Goal: Task Accomplishment & Management: Complete application form

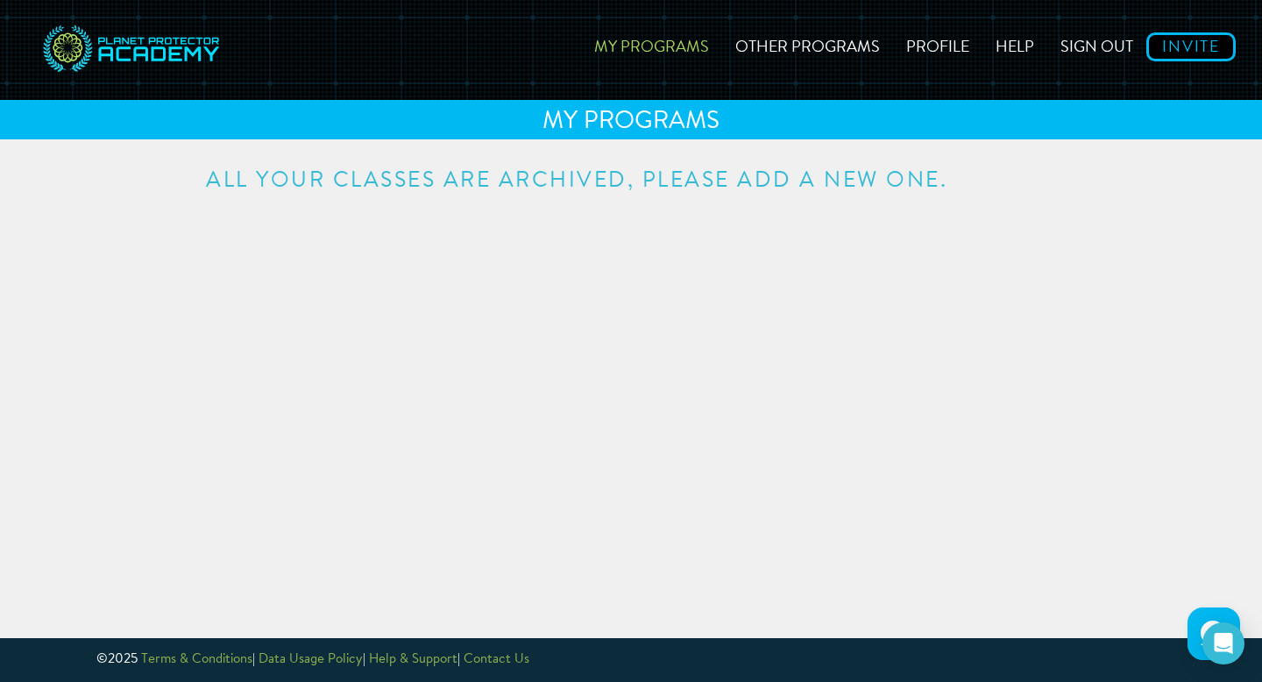
click at [673, 180] on h3 "All your classes are archived, please add a new one." at bounding box center [631, 181] width 850 height 22
click at [1184, 48] on link "Invite" at bounding box center [1190, 46] width 89 height 29
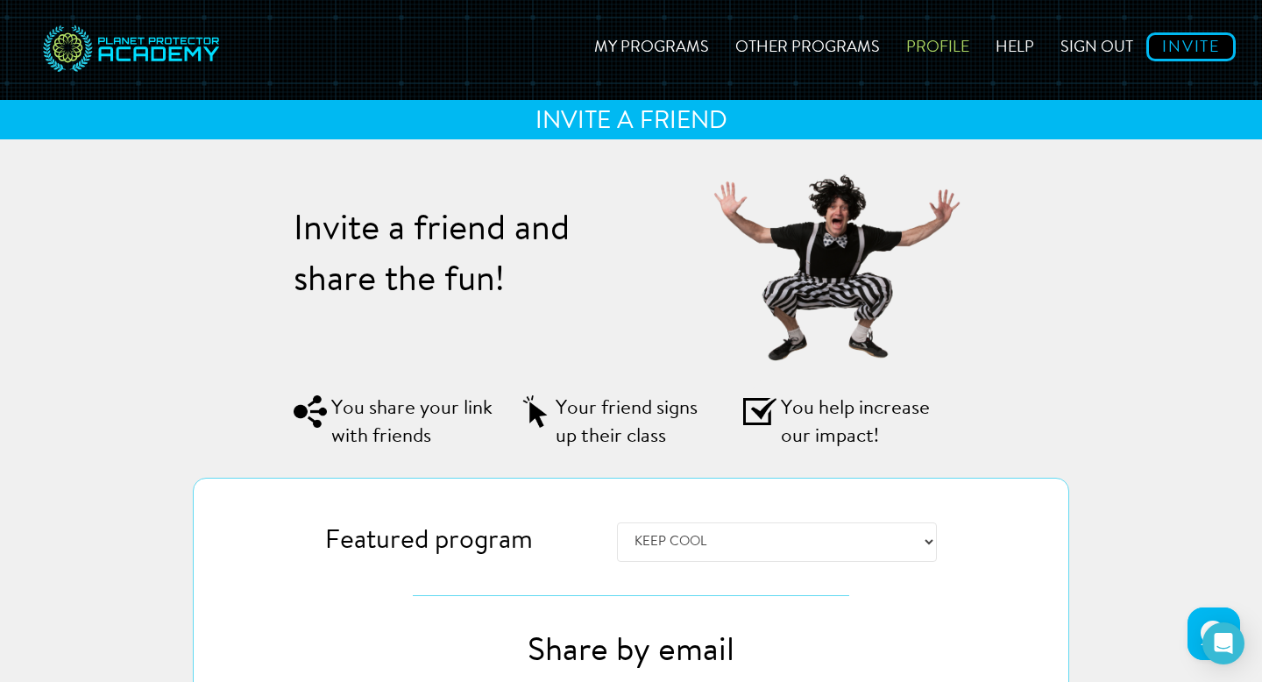
click at [934, 48] on link "Profile" at bounding box center [937, 44] width 89 height 62
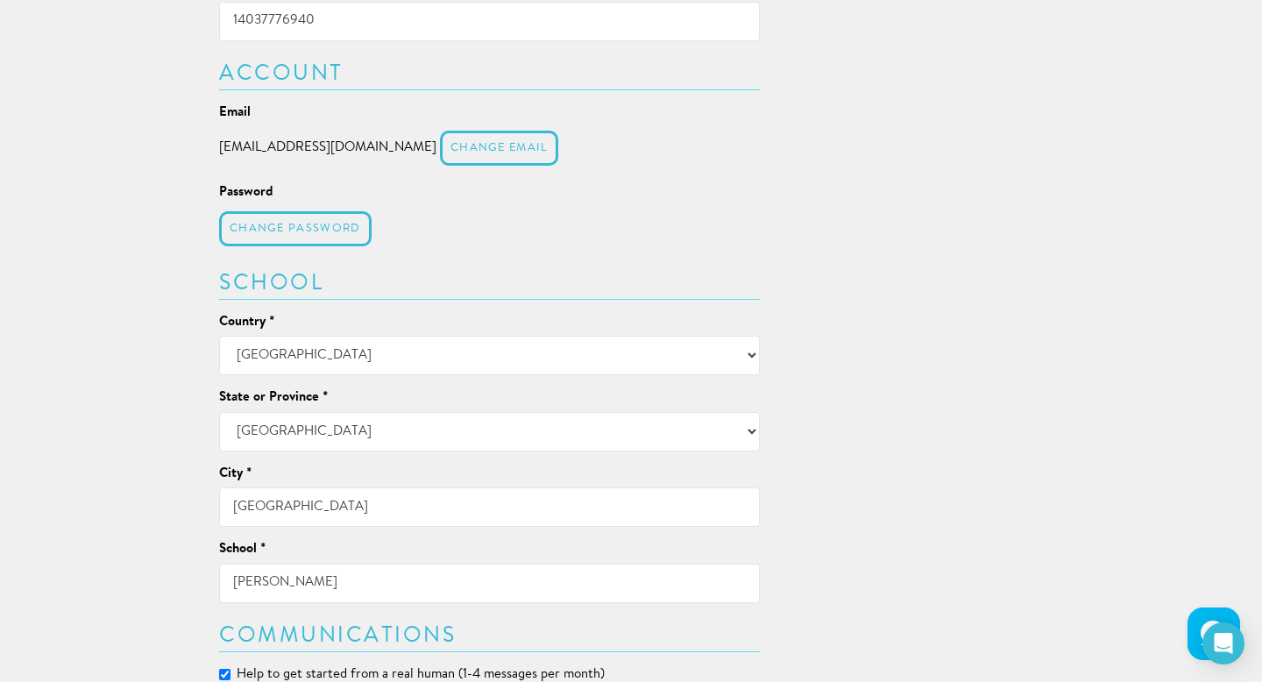
scroll to position [619, 0]
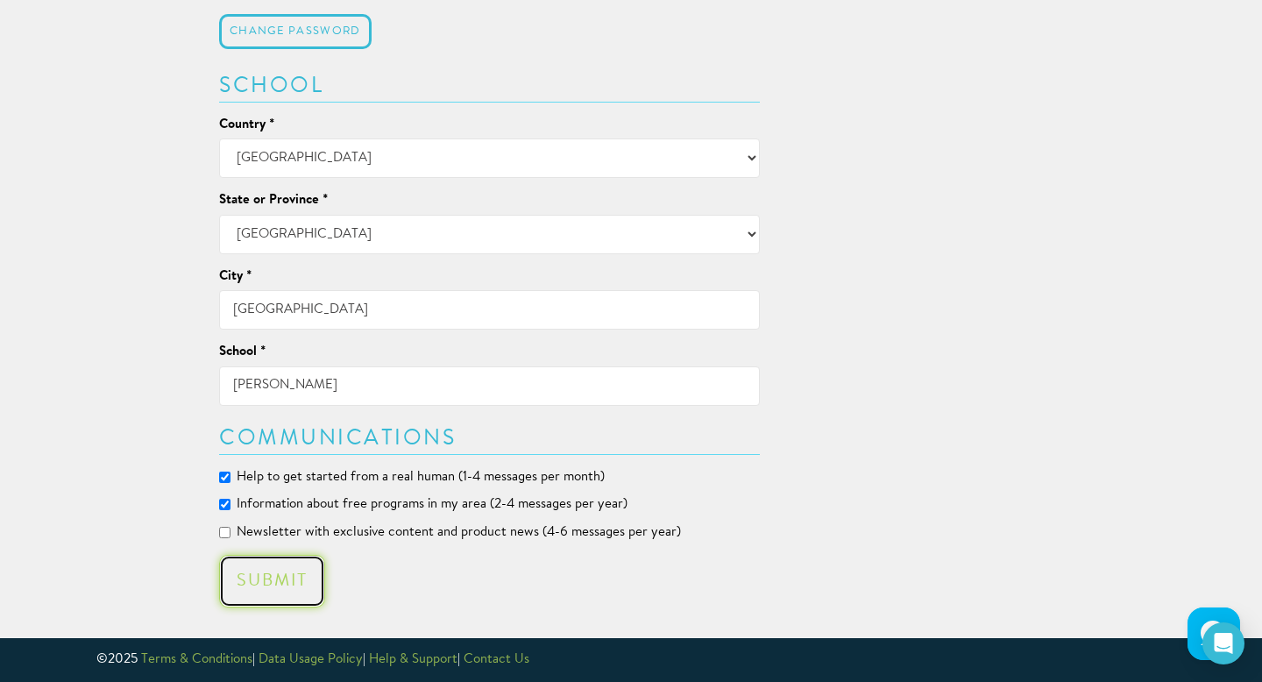
click at [266, 589] on button "Submit" at bounding box center [272, 581] width 106 height 53
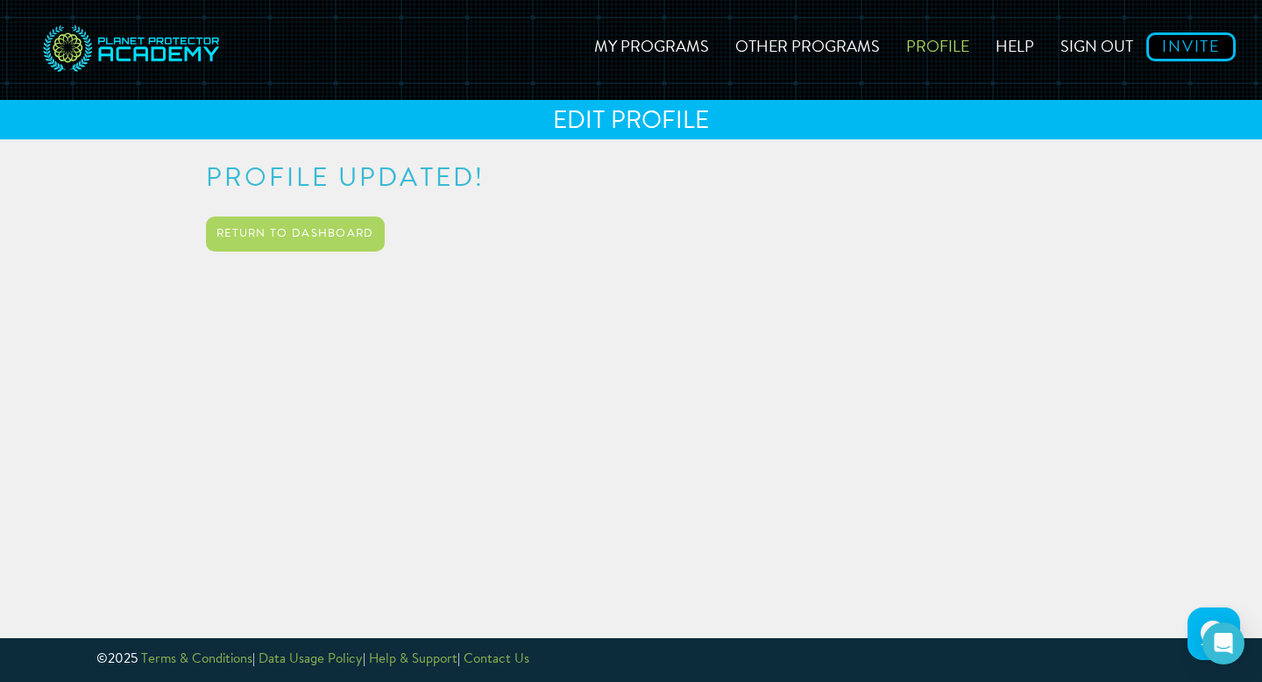
scroll to position [0, 0]
click at [840, 55] on link "Other Programs" at bounding box center [807, 44] width 171 height 62
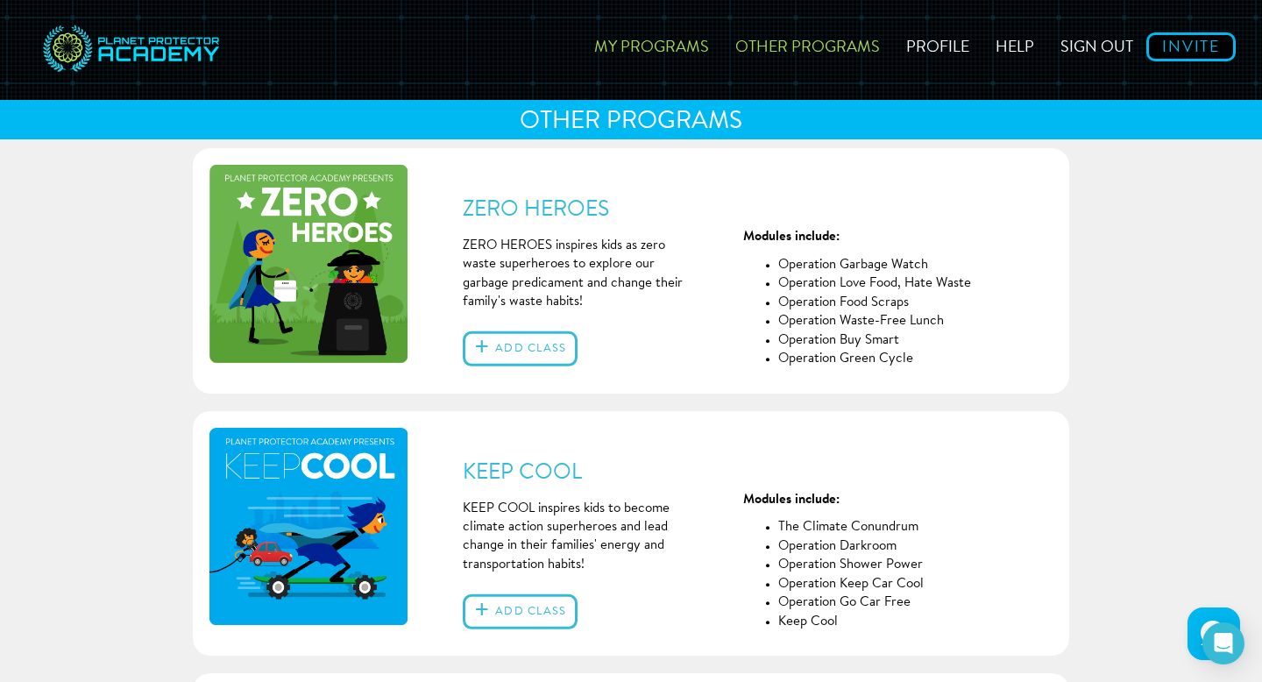
click at [688, 56] on link "My Programs" at bounding box center [651, 44] width 141 height 62
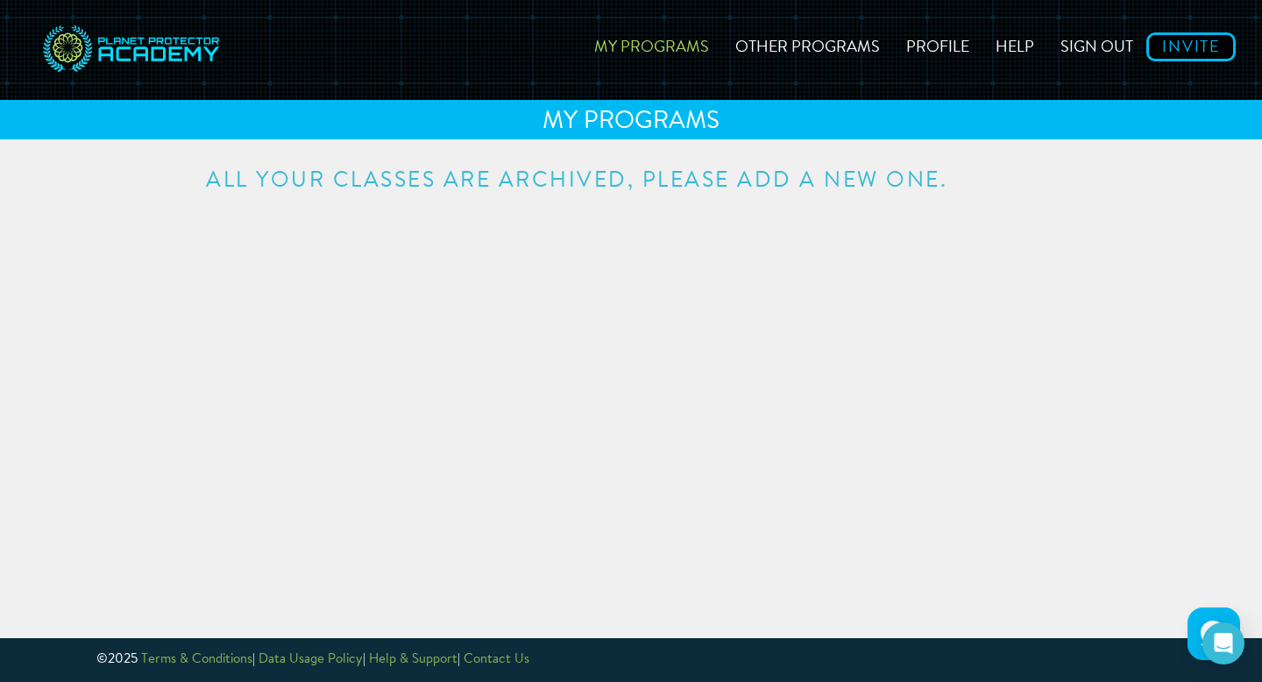
click at [730, 175] on h3 "All your classes are archived, please add a new one." at bounding box center [631, 181] width 850 height 22
click at [785, 55] on link "Other Programs" at bounding box center [807, 44] width 171 height 62
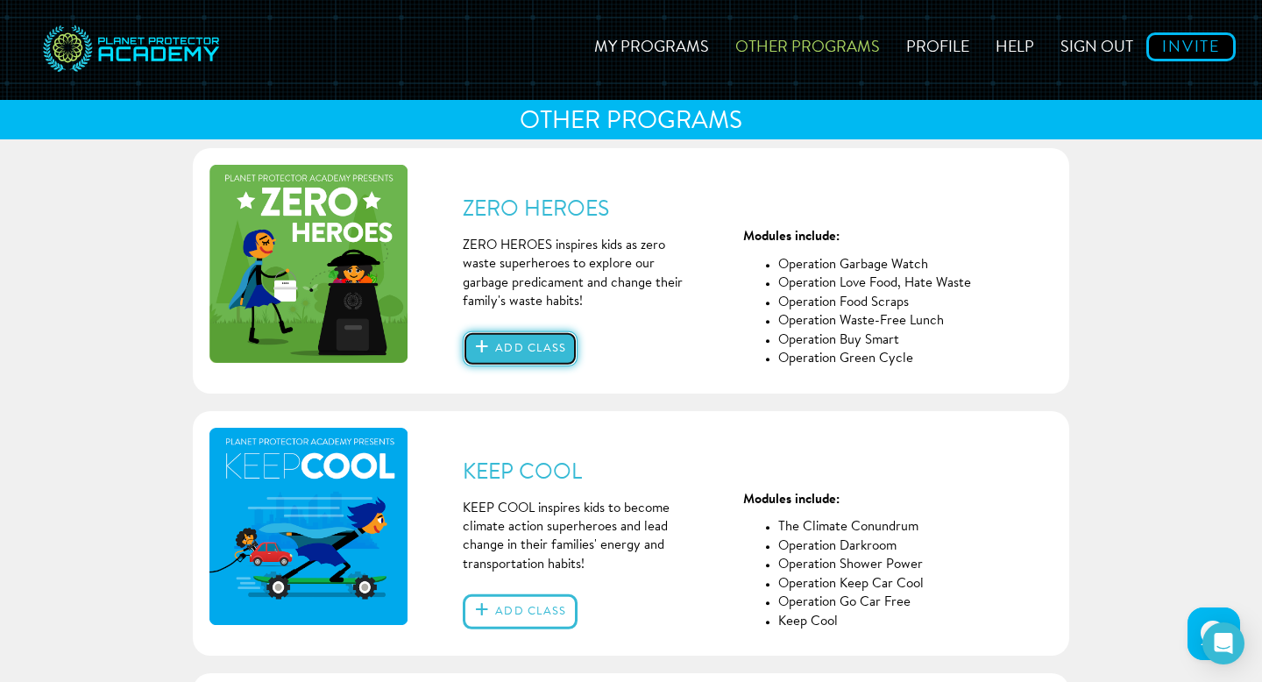
click at [537, 345] on button "Add class" at bounding box center [520, 348] width 115 height 35
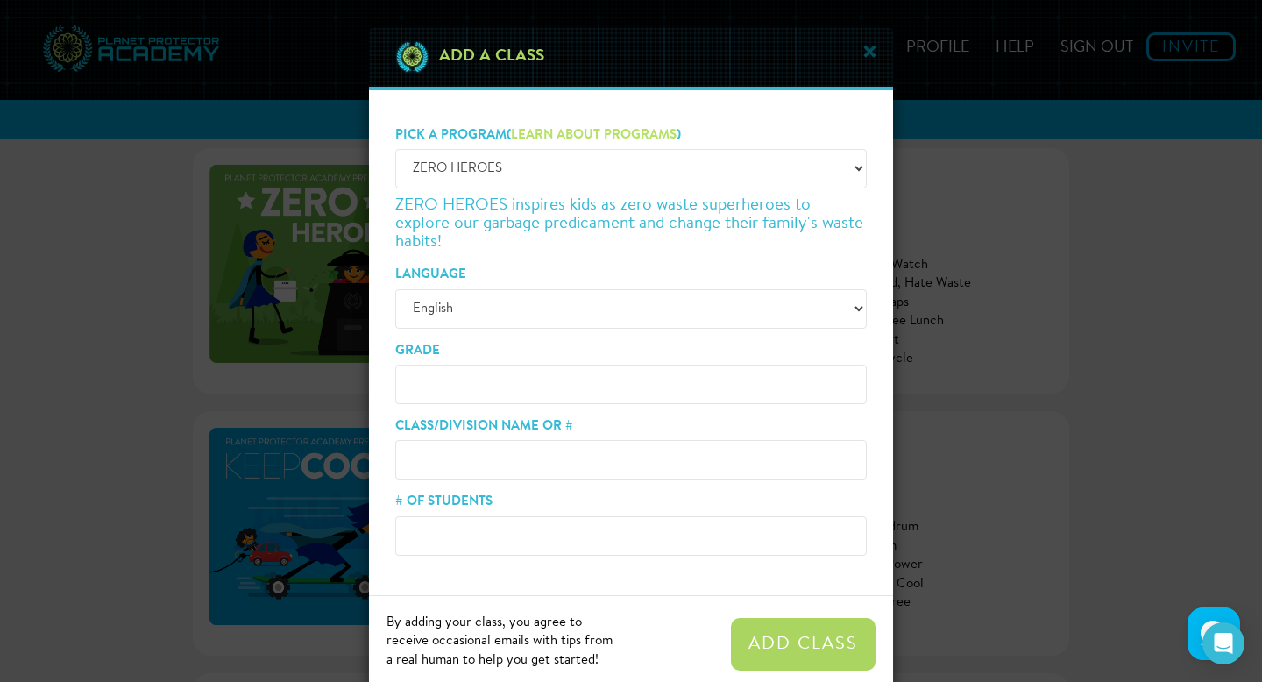
click at [497, 308] on select "English" at bounding box center [630, 308] width 471 height 39
click at [440, 370] on input "Grade" at bounding box center [630, 384] width 471 height 39
type input "4"
click at [427, 452] on input "Class/Division Name or #" at bounding box center [630, 459] width 471 height 39
type input "GRADE 4 - FERGUSON"
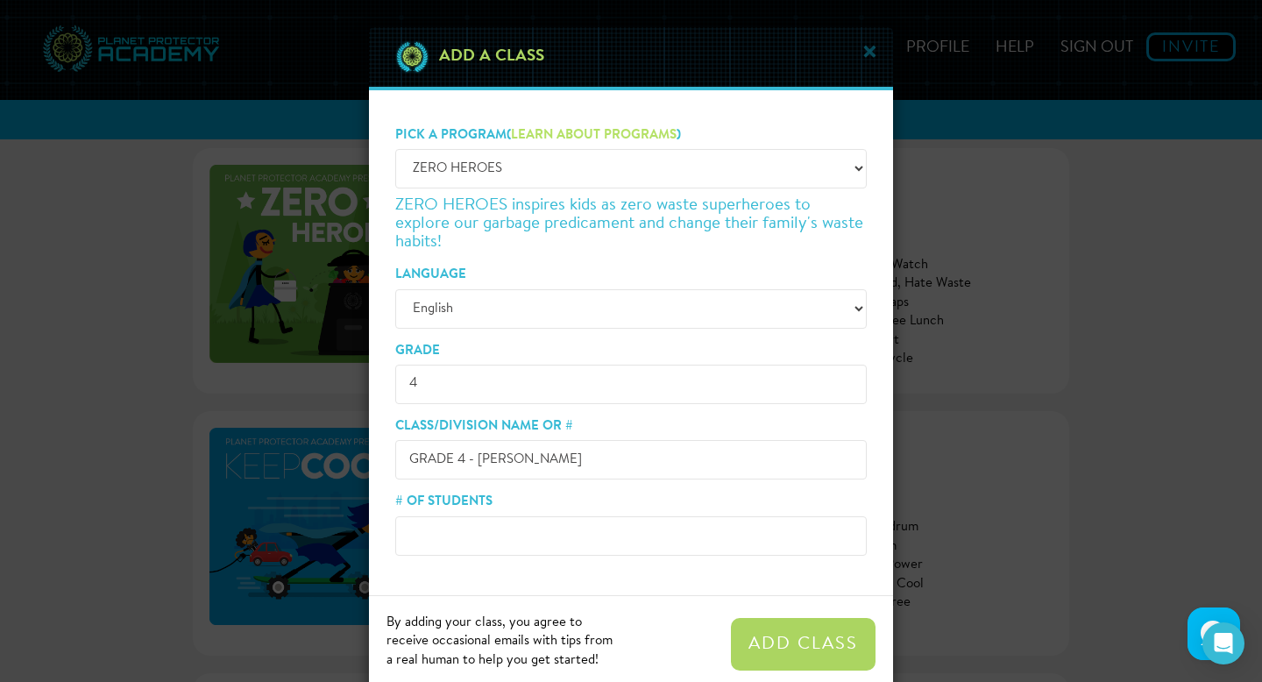
click at [404, 536] on input "# of Students" at bounding box center [630, 535] width 471 height 39
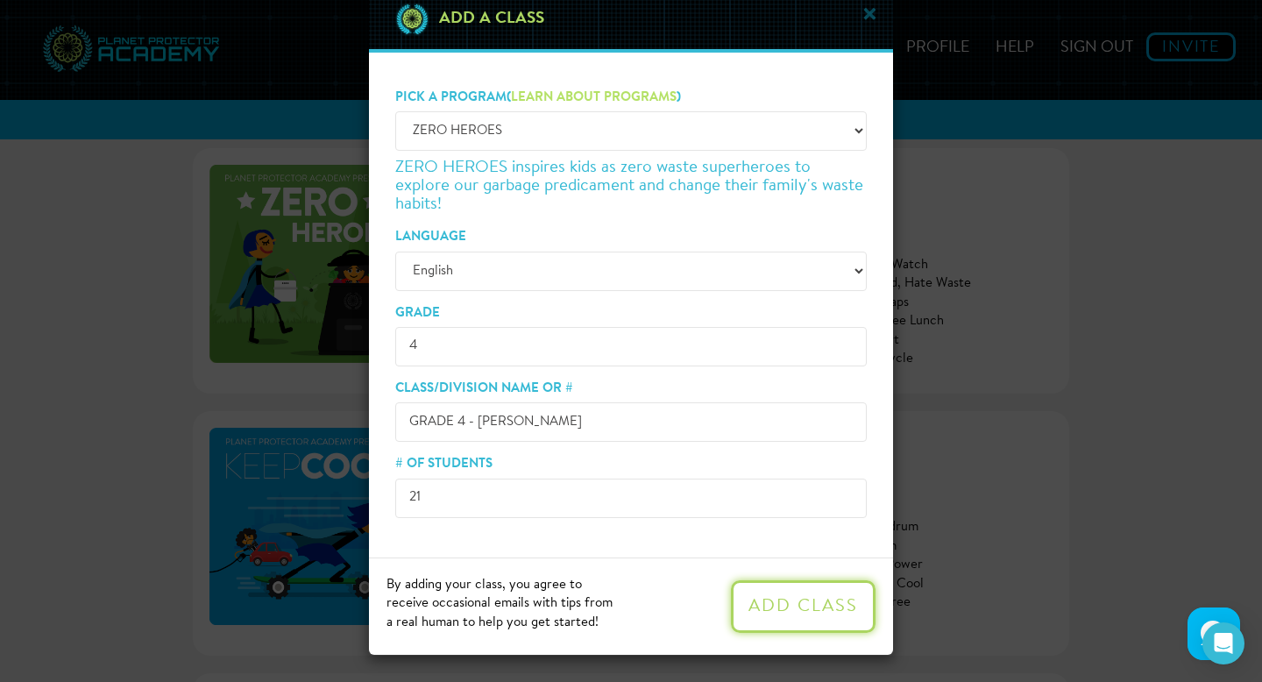
type input "21"
click at [804, 606] on button "Add Class" at bounding box center [803, 606] width 145 height 53
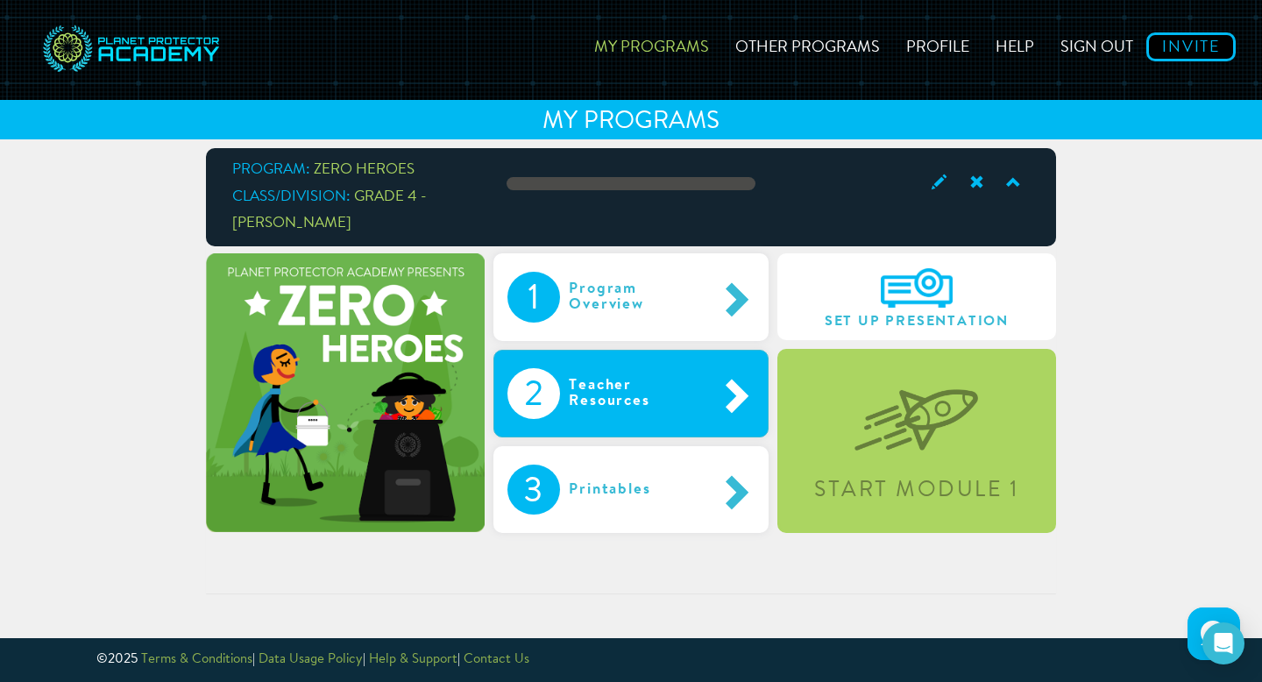
click at [735, 401] on span at bounding box center [735, 394] width 39 height 37
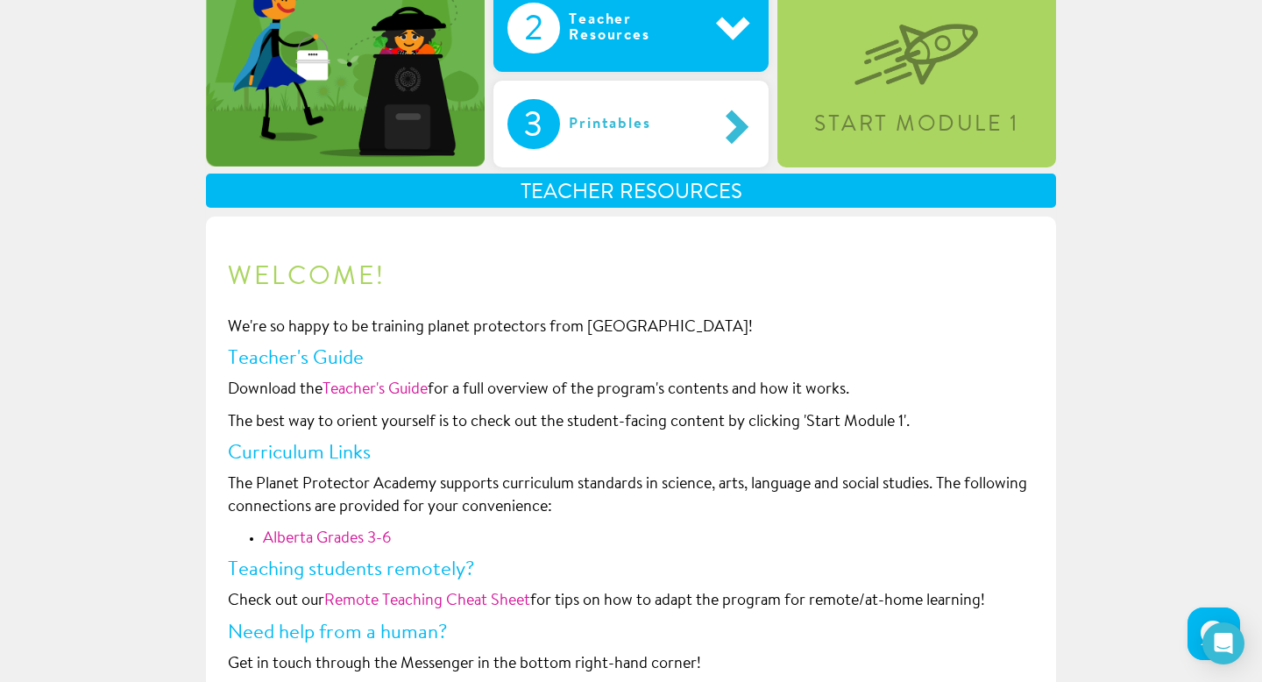
scroll to position [305, 0]
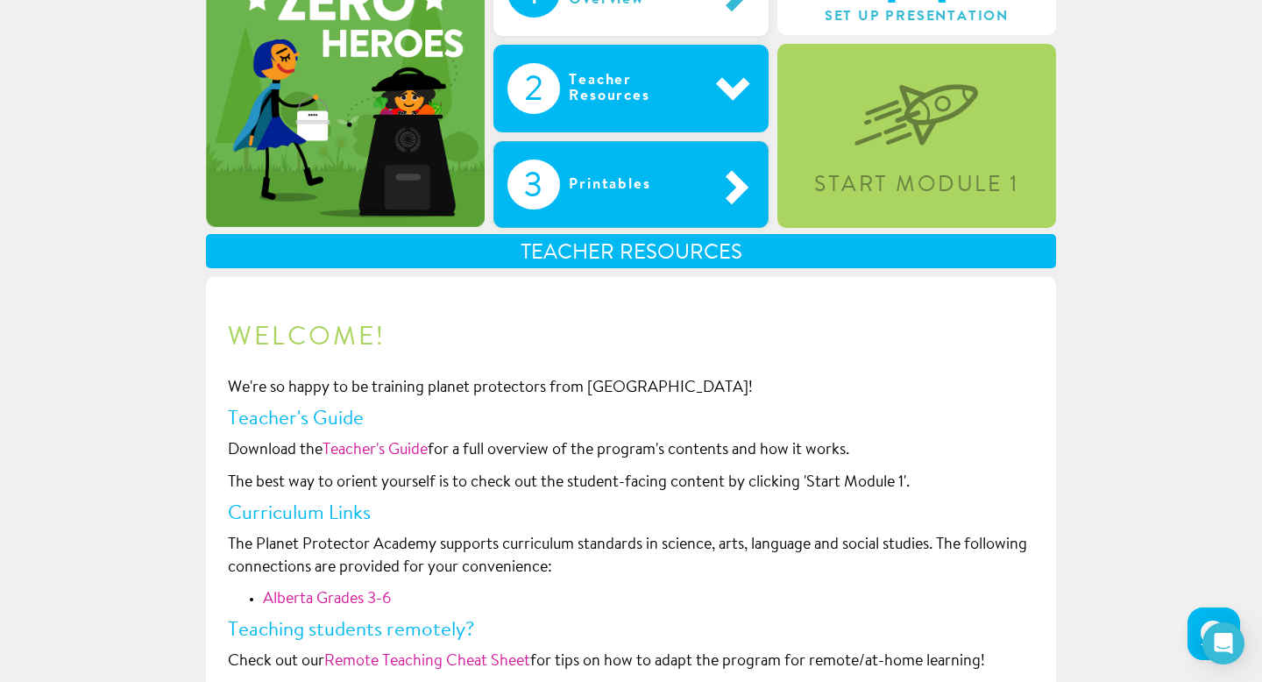
click at [597, 176] on div "Printables" at bounding box center [628, 184] width 136 height 51
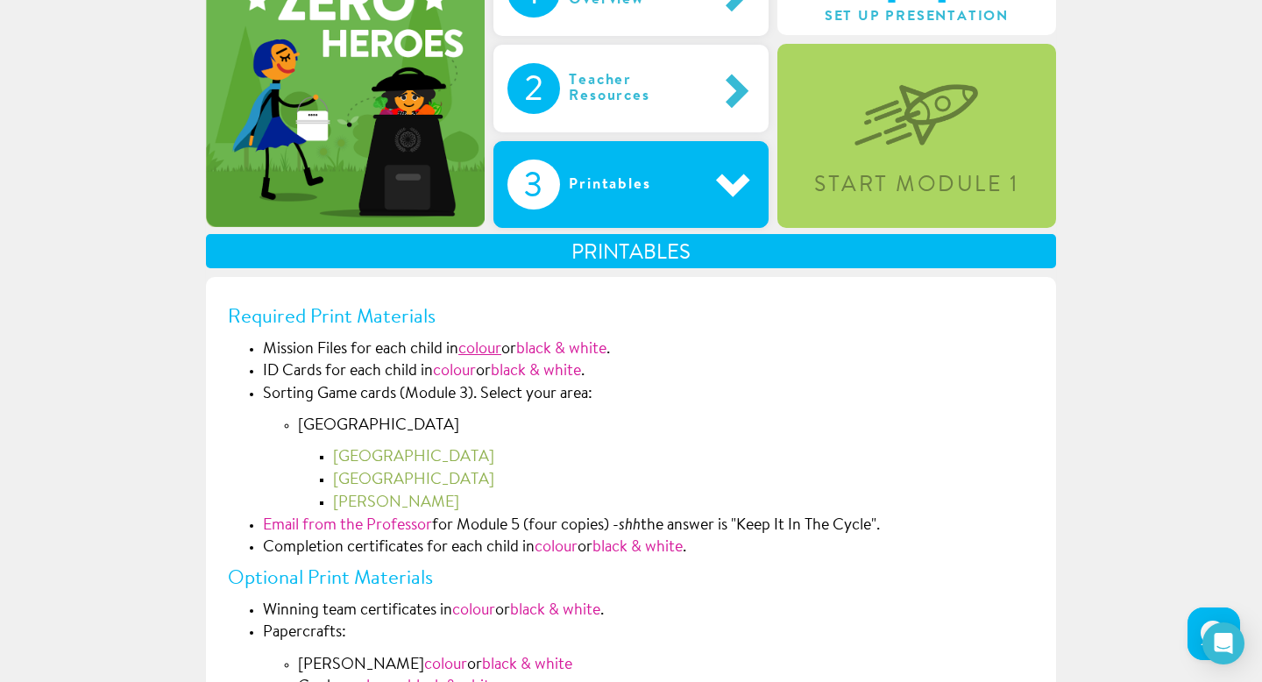
click at [492, 344] on link "colour" at bounding box center [479, 350] width 43 height 16
click at [452, 371] on link "colour" at bounding box center [454, 372] width 43 height 16
click at [362, 451] on link "Calgary" at bounding box center [413, 458] width 161 height 16
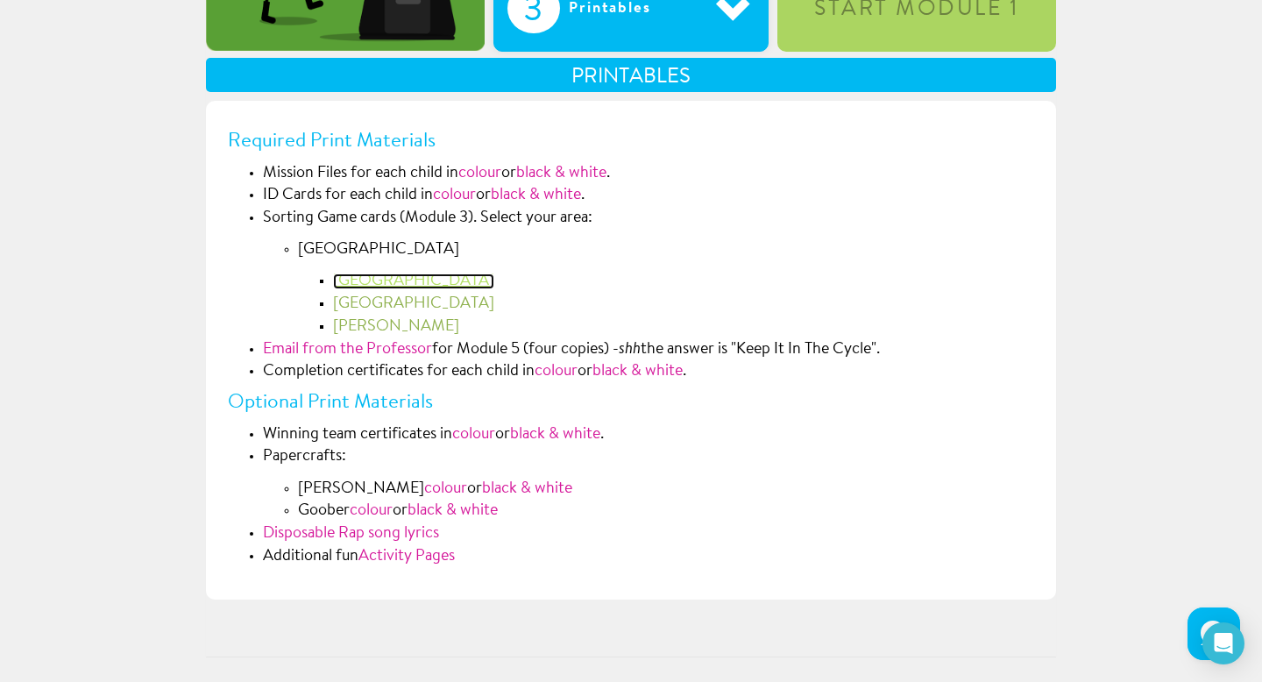
scroll to position [526, 0]
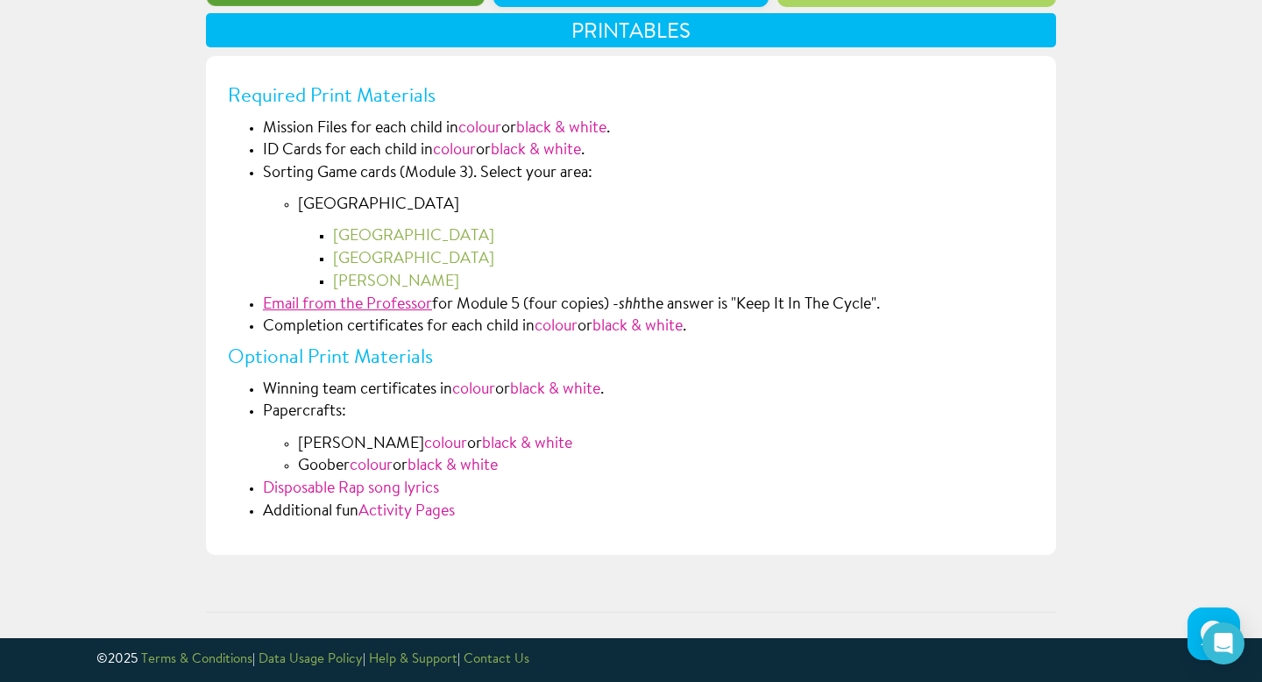
click at [385, 298] on link "Email from the Professor" at bounding box center [347, 305] width 169 height 16
click at [401, 434] on li "Esmeralda colour or black & white" at bounding box center [666, 445] width 736 height 23
click at [401, 433] on li "Papercrafts: Esmeralda colour or black & white Goober colour or black & white" at bounding box center [648, 439] width 771 height 77
click at [424, 438] on link "colour" at bounding box center [445, 444] width 43 height 16
click at [380, 509] on link "Activity Pages" at bounding box center [406, 512] width 96 height 16
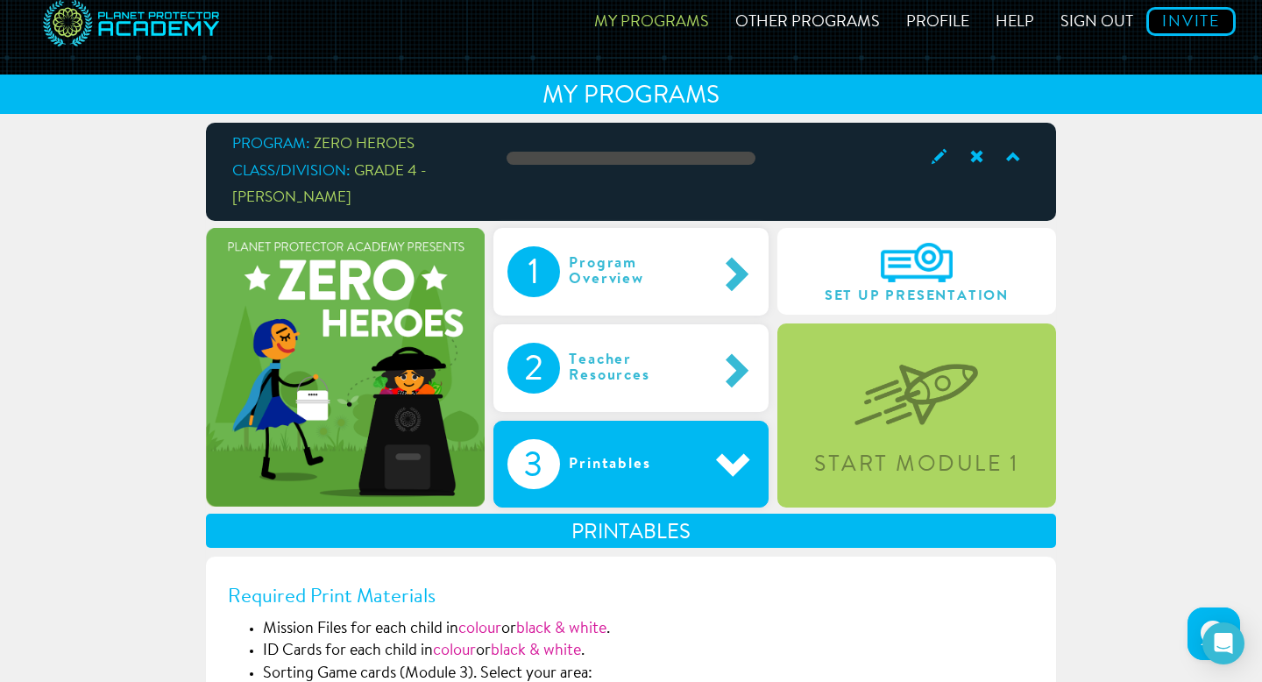
scroll to position [0, 0]
